Goal: Task Accomplishment & Management: Manage account settings

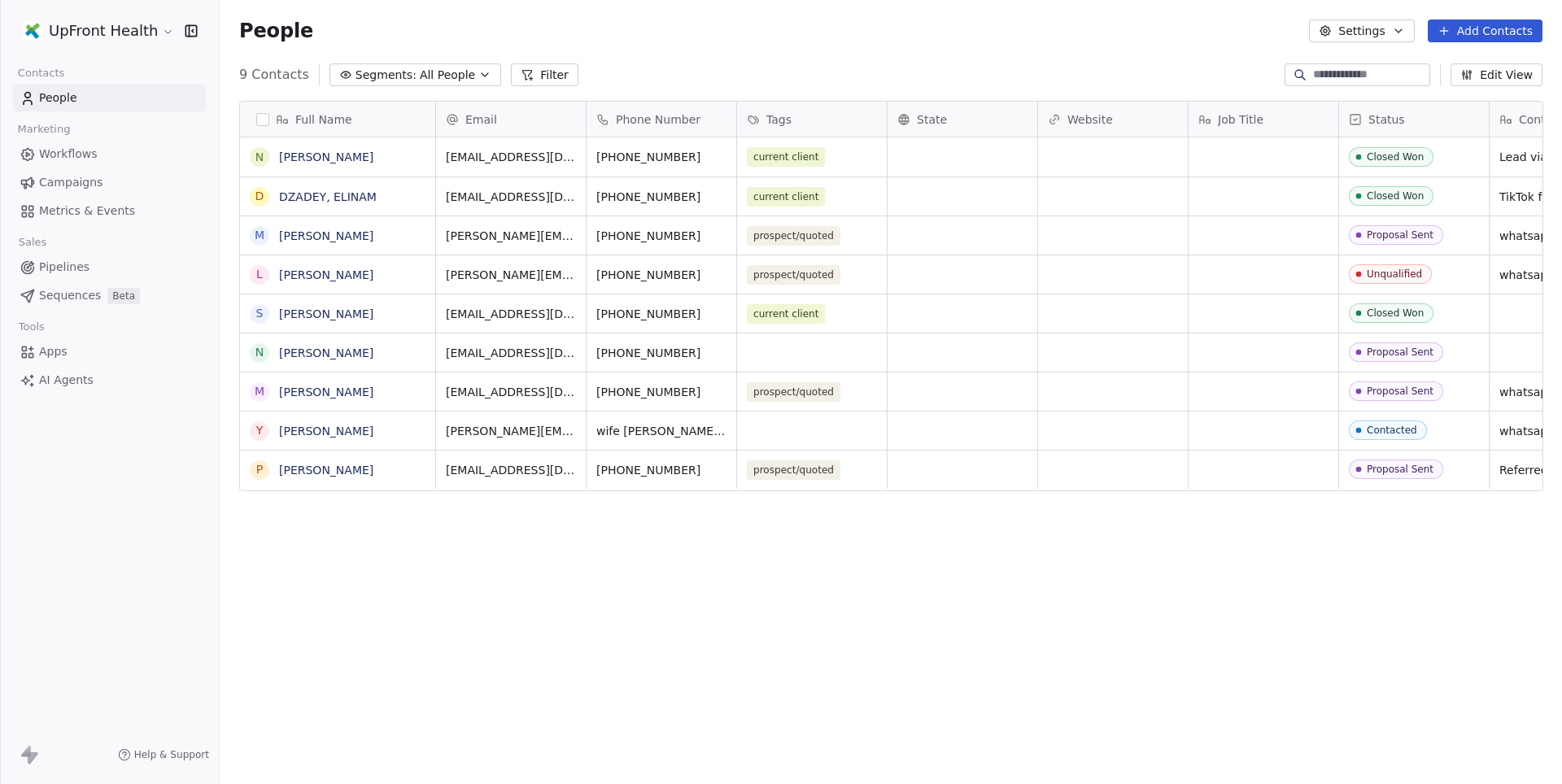
scroll to position [689, 1341]
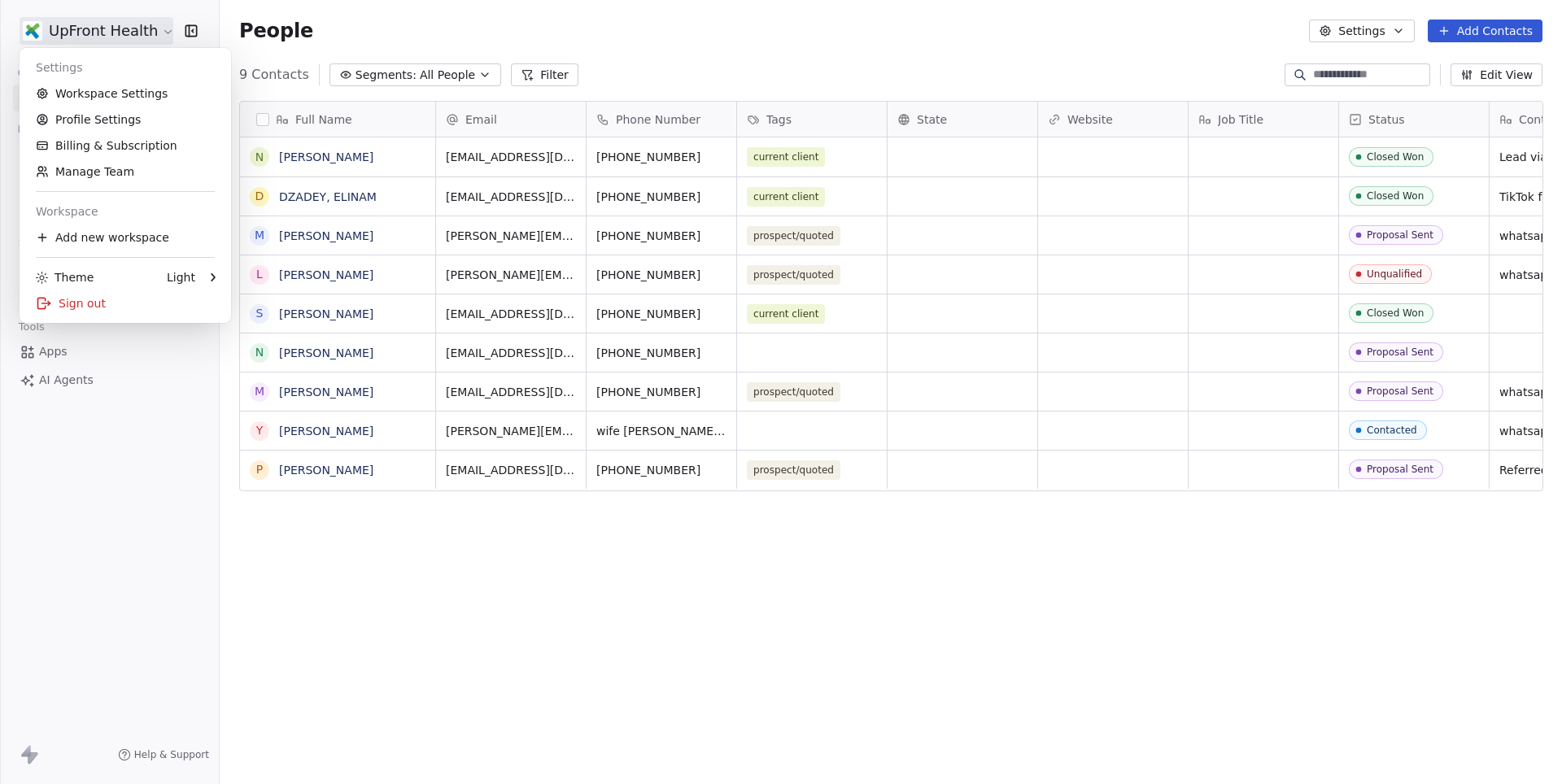
click at [125, 33] on html "UpFront Health Contacts People Marketing Workflows Campaigns Metrics & Events S…" at bounding box center [781, 392] width 1562 height 784
click at [114, 95] on link "Workspace Settings" at bounding box center [124, 93] width 198 height 26
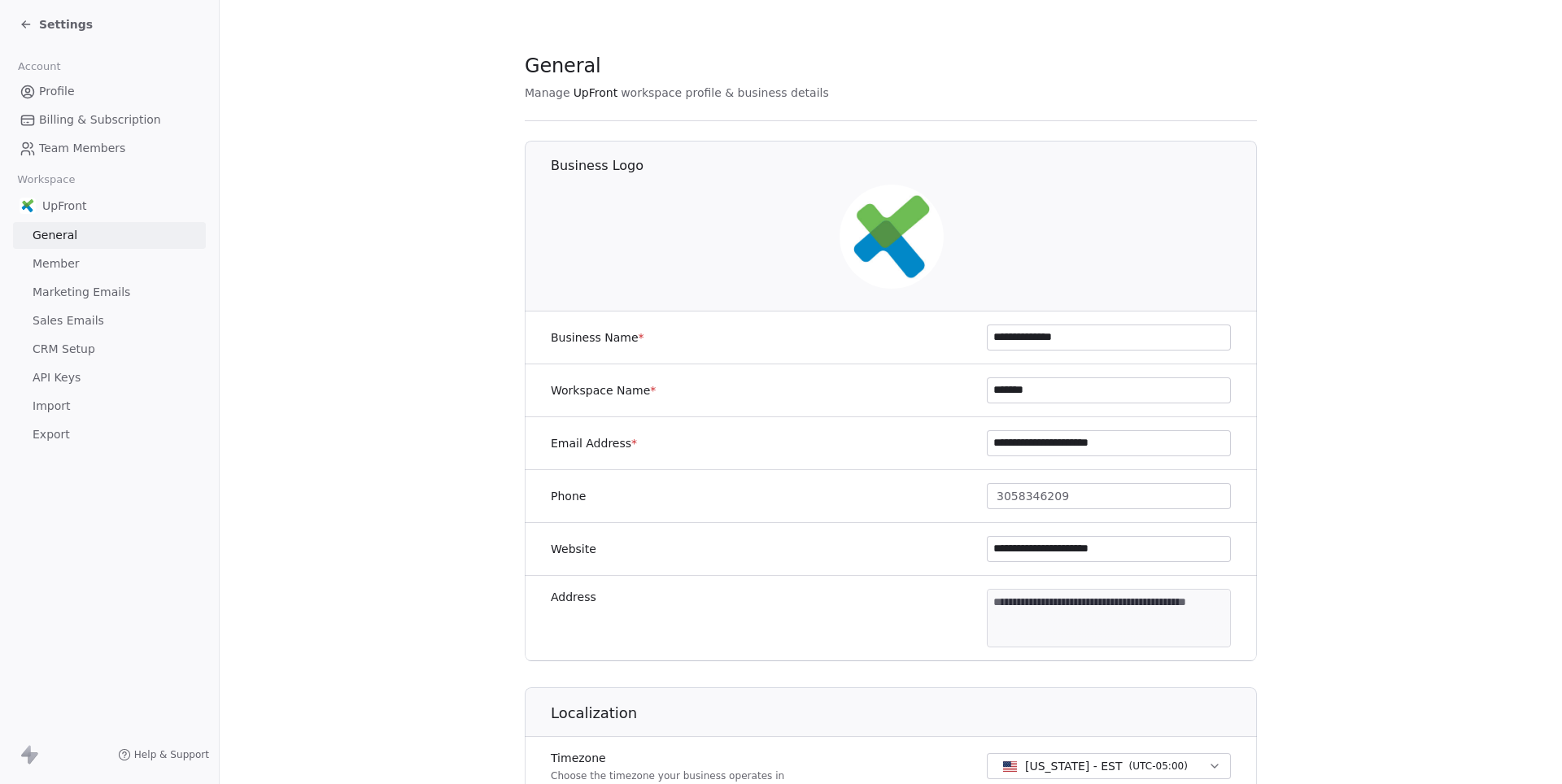
click at [111, 294] on span "Marketing Emails" at bounding box center [81, 293] width 98 height 17
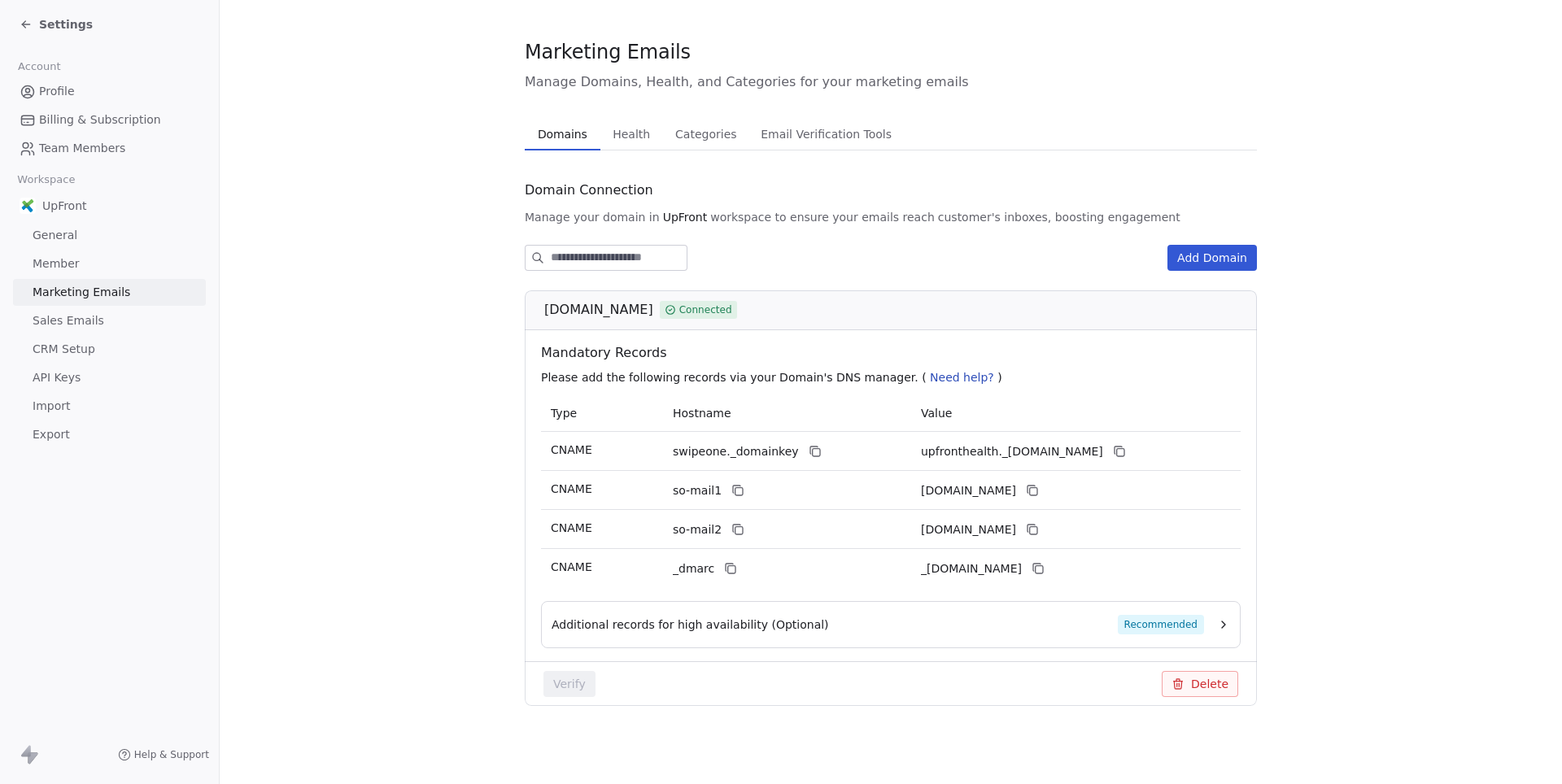
scroll to position [13, 0]
click at [116, 309] on link "Sales Emails" at bounding box center [110, 320] width 193 height 27
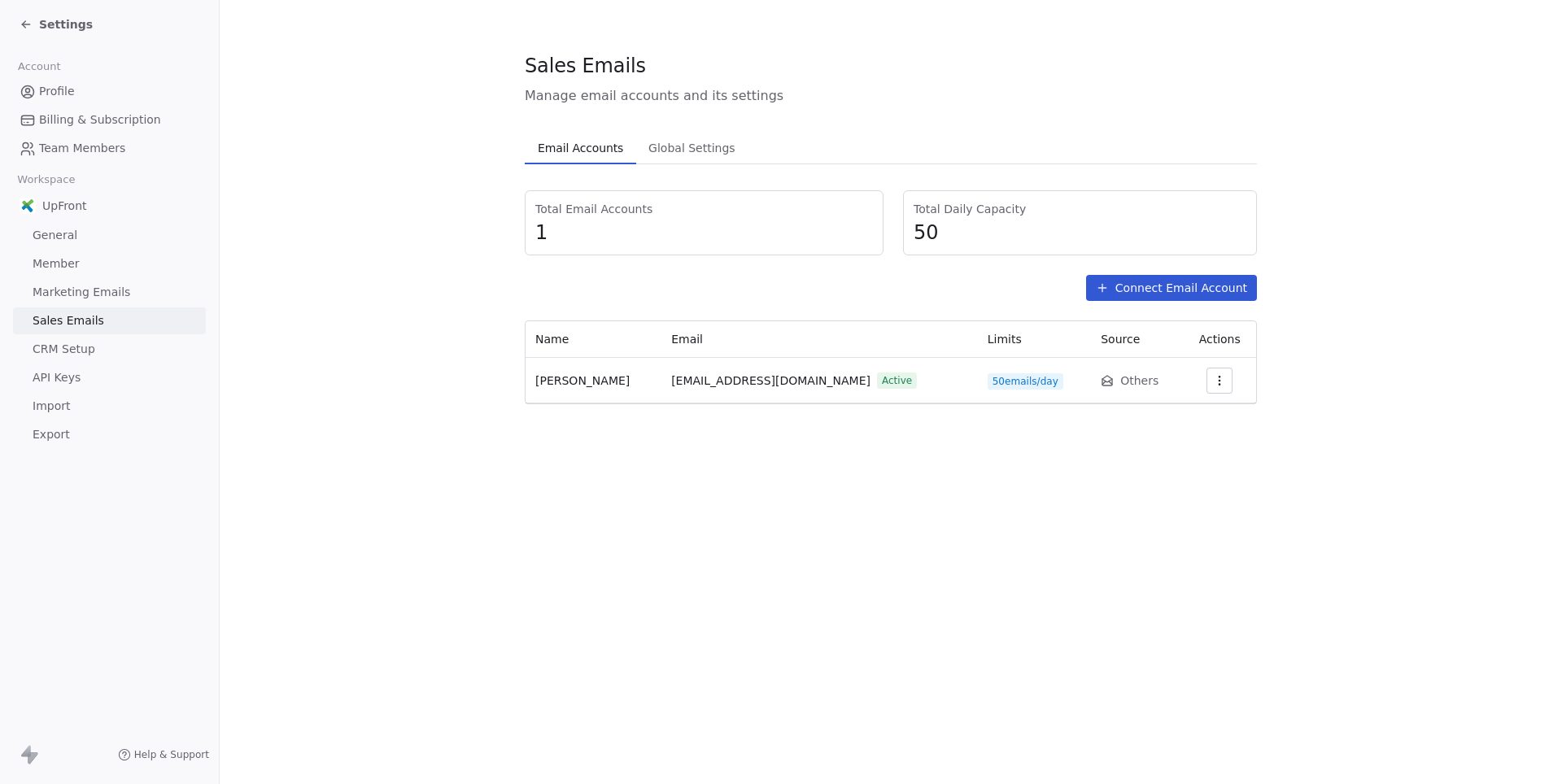
click at [72, 144] on span "Team Members" at bounding box center [82, 148] width 86 height 17
